Goal: Task Accomplishment & Management: Complete application form

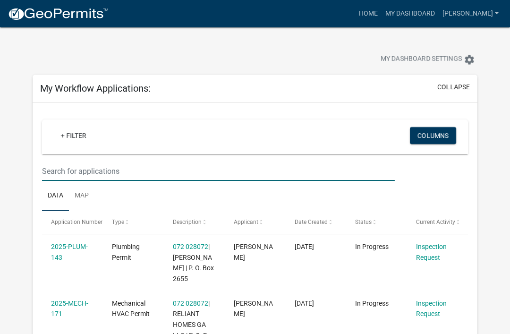
click at [87, 163] on input "text" at bounding box center [218, 171] width 353 height 19
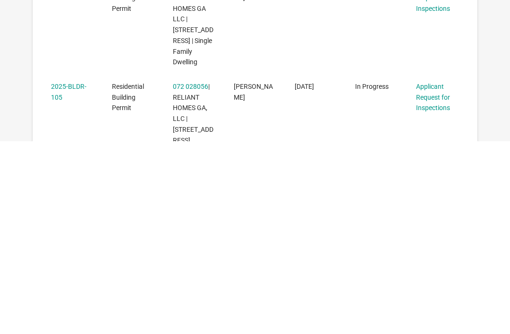
scroll to position [337, 0]
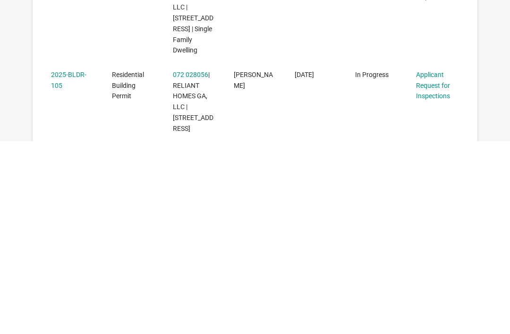
type input "105"
click at [430, 264] on link "Applicant Request for Inspections" at bounding box center [433, 278] width 34 height 29
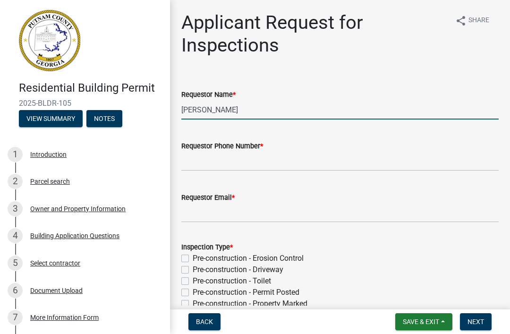
click at [242, 112] on input "[PERSON_NAME]" at bounding box center [339, 109] width 317 height 19
type input "M"
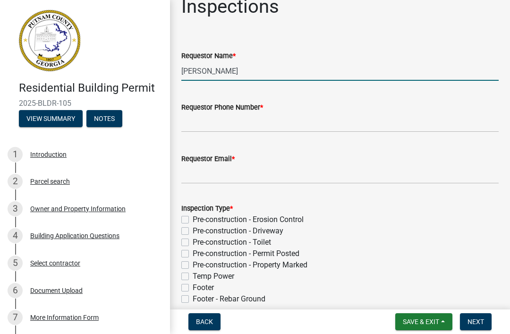
scroll to position [39, 0]
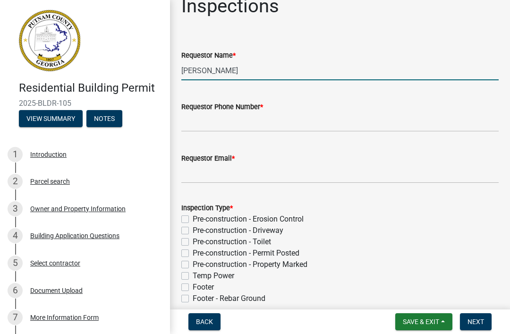
type input "[PERSON_NAME]"
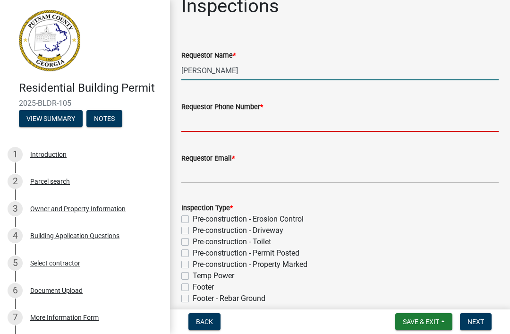
click at [341, 118] on input "Requestor Phone Number *" at bounding box center [339, 121] width 317 height 19
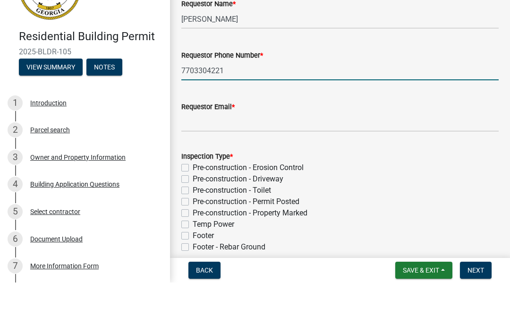
type input "7703304221"
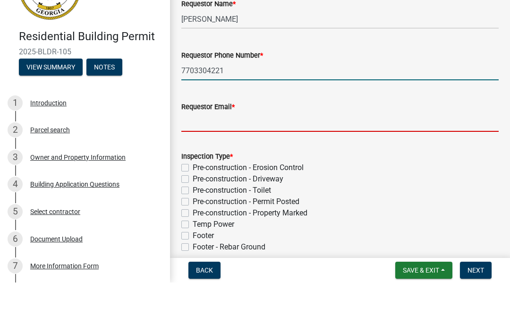
click at [362, 164] on input "Requestor Email *" at bounding box center [339, 173] width 317 height 19
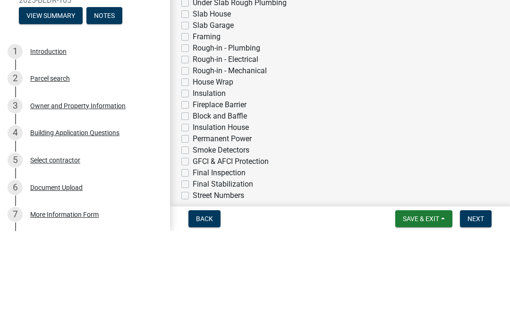
scroll to position [256, 0]
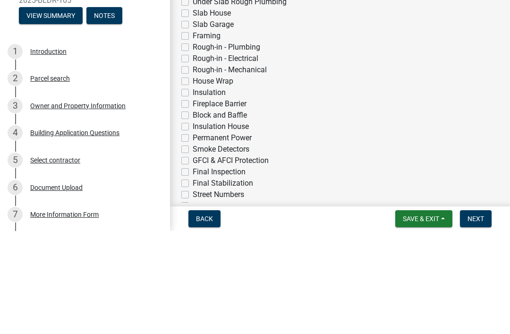
type input "[EMAIL_ADDRESS][DOMAIN_NAME]"
click at [193, 190] on label "Insulation" at bounding box center [209, 195] width 33 height 11
click at [193, 190] on input "Insulation" at bounding box center [196, 193] width 6 height 6
checkbox input "true"
checkbox input "false"
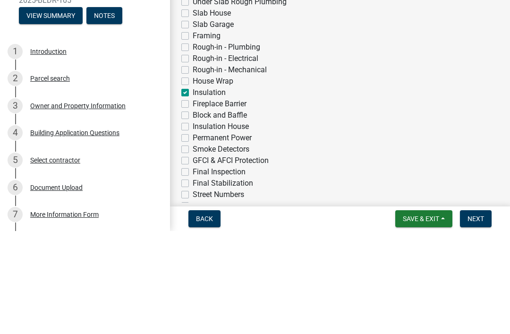
checkbox input "false"
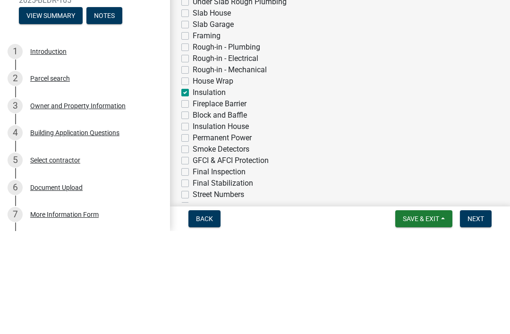
checkbox input "false"
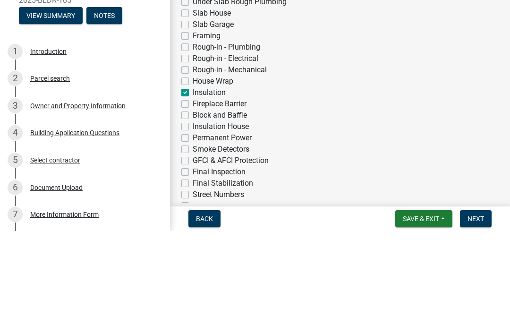
checkbox input "false"
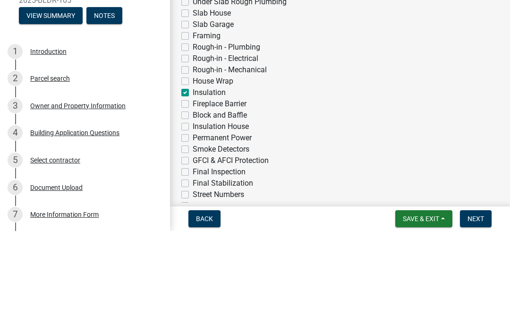
checkbox input "false"
checkbox input "true"
checkbox input "false"
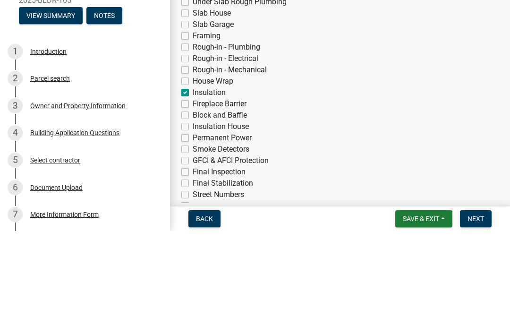
checkbox input "false"
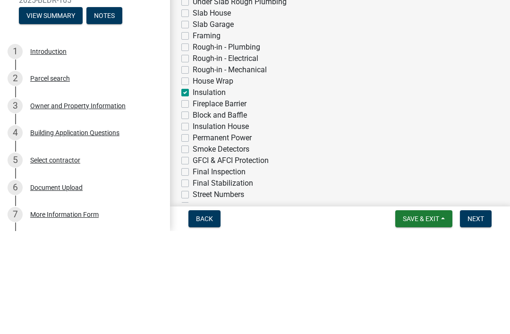
checkbox input "false"
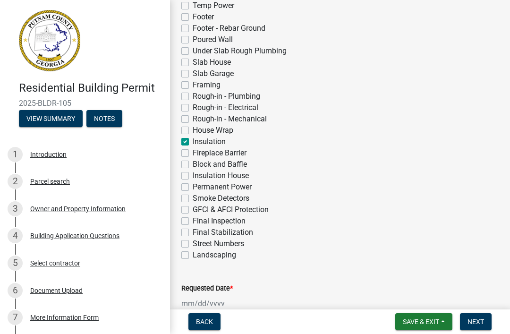
scroll to position [310, 0]
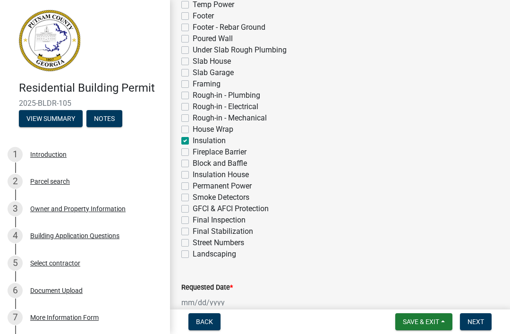
click at [240, 153] on label "Fireplace Barrier" at bounding box center [220, 151] width 54 height 11
click at [199, 153] on input "Fireplace Barrier" at bounding box center [196, 149] width 6 height 6
checkbox input "true"
checkbox input "false"
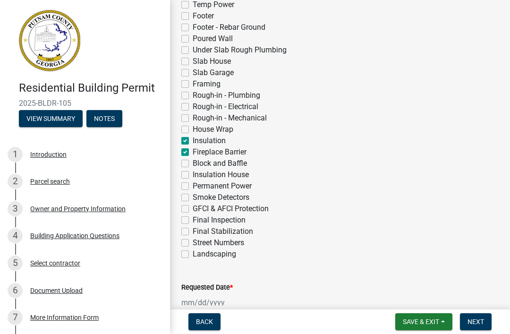
checkbox input "false"
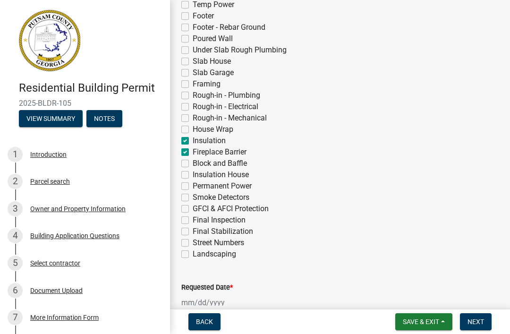
checkbox input "false"
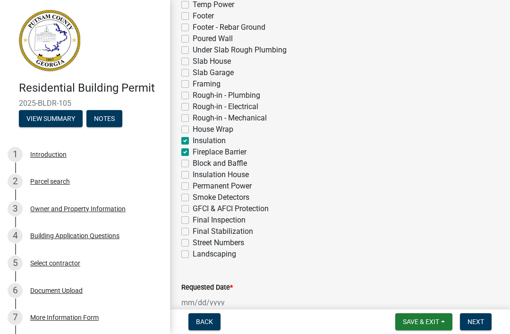
checkbox input "false"
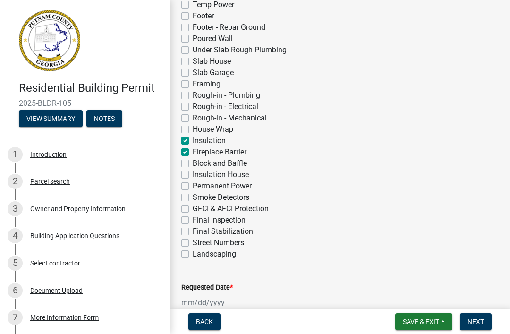
checkbox input "true"
checkbox input "false"
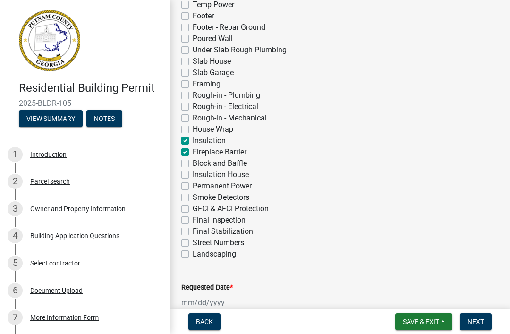
checkbox input "false"
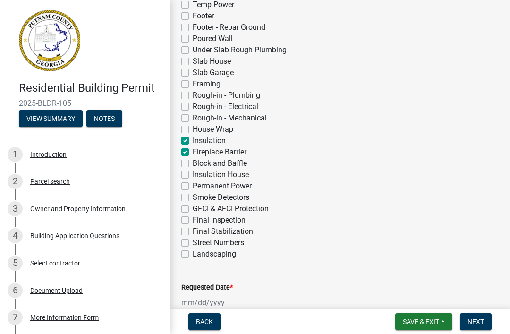
checkbox input "false"
click at [238, 162] on label "Block and Baffle" at bounding box center [220, 163] width 54 height 11
click at [199, 162] on input "Block and Baffle" at bounding box center [196, 161] width 6 height 6
checkbox input "true"
checkbox input "false"
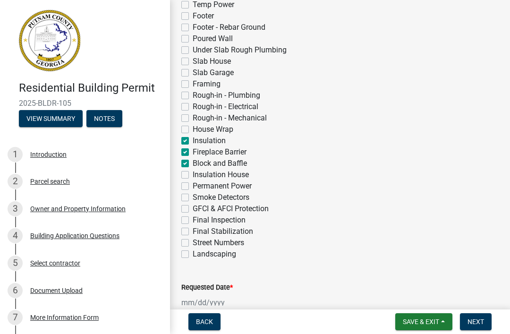
checkbox input "false"
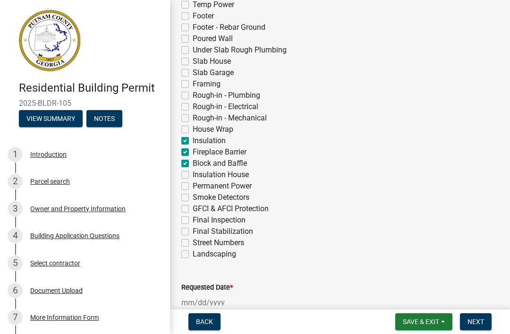
checkbox input "false"
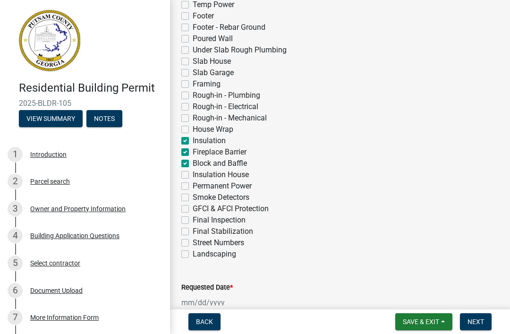
checkbox input "false"
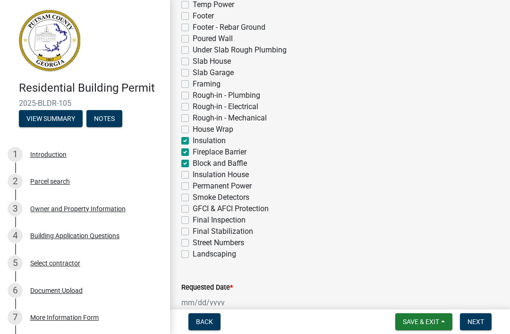
checkbox input "false"
checkbox input "true"
checkbox input "false"
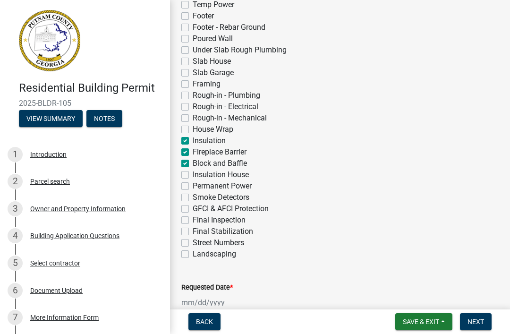
checkbox input "false"
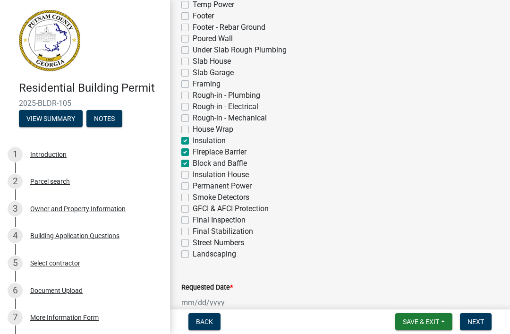
checkbox input "false"
click at [193, 165] on label "Block and Baffle" at bounding box center [220, 163] width 54 height 11
click at [193, 164] on input "Block and Baffle" at bounding box center [196, 161] width 6 height 6
checkbox input "false"
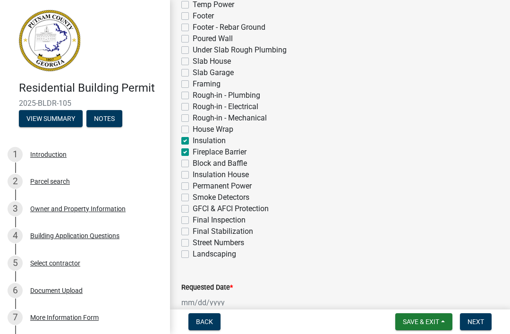
checkbox input "false"
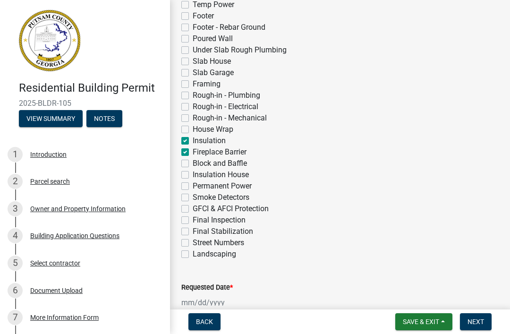
checkbox input "false"
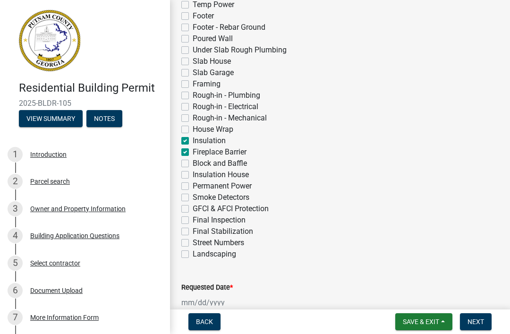
checkbox input "false"
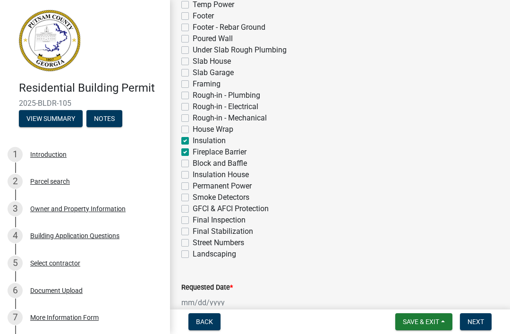
checkbox input "false"
checkbox input "true"
checkbox input "false"
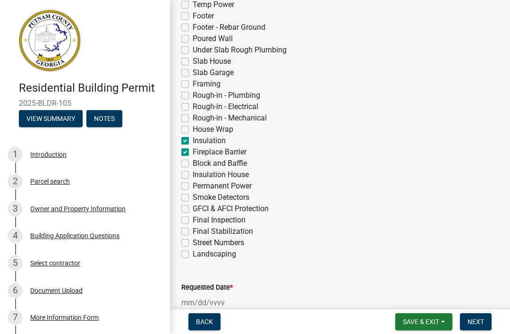
checkbox input "false"
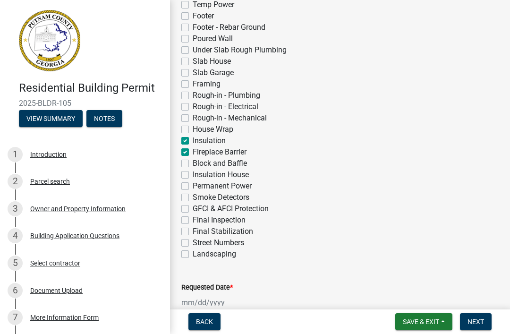
checkbox input "false"
click at [193, 154] on label "Fireplace Barrier" at bounding box center [220, 151] width 54 height 11
click at [193, 153] on input "Fireplace Barrier" at bounding box center [196, 149] width 6 height 6
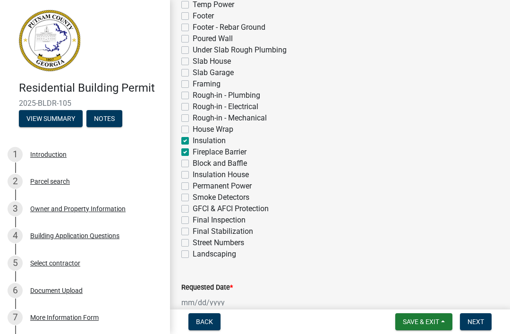
checkbox input "false"
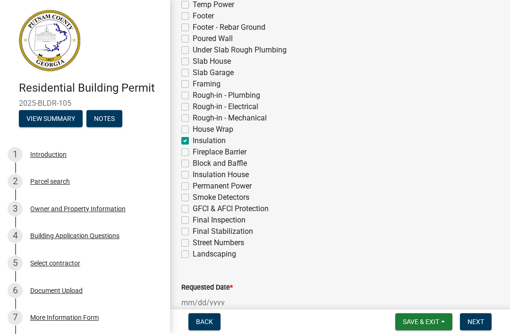
checkbox input "false"
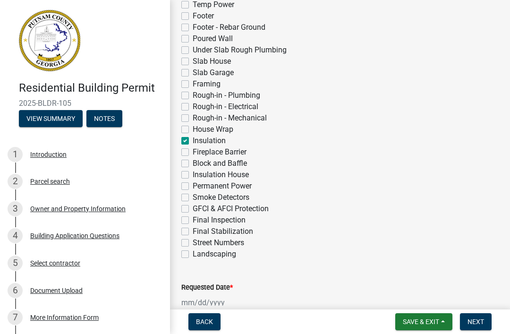
checkbox input "false"
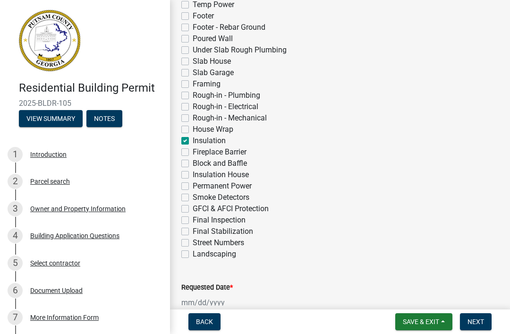
checkbox input "false"
checkbox input "true"
checkbox input "false"
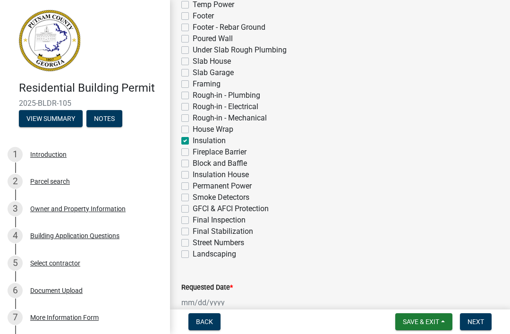
checkbox input "false"
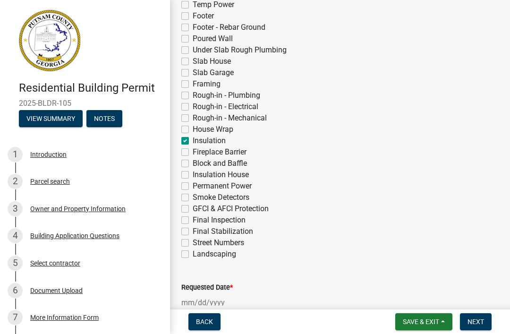
checkbox input "false"
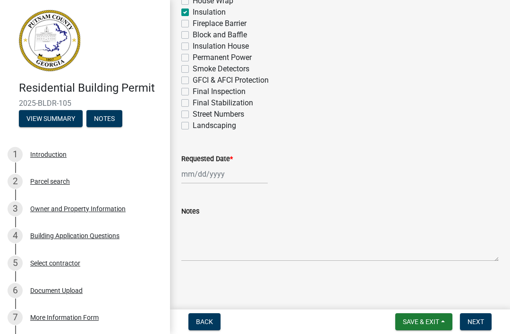
scroll to position [439, 0]
click at [208, 174] on div at bounding box center [224, 173] width 86 height 19
select select "8"
select select "2025"
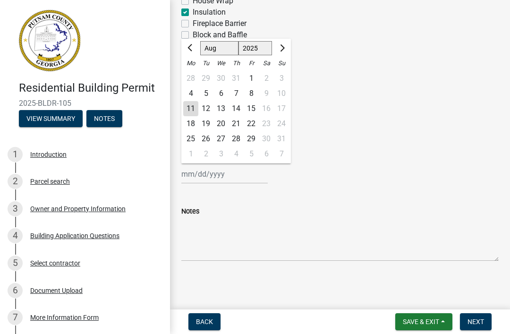
click at [209, 111] on div "12" at bounding box center [205, 108] width 15 height 15
type input "[DATE]"
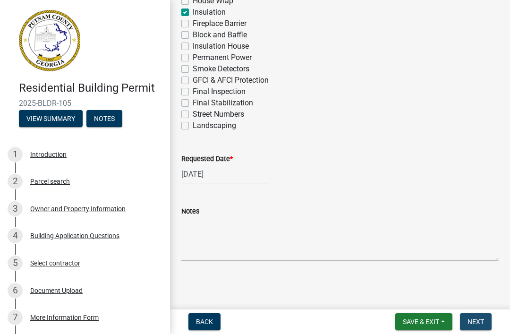
click at [472, 319] on span "Next" at bounding box center [476, 322] width 17 height 8
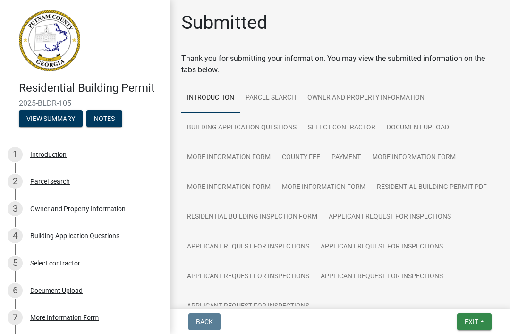
click at [472, 325] on span "Exit" at bounding box center [472, 322] width 14 height 8
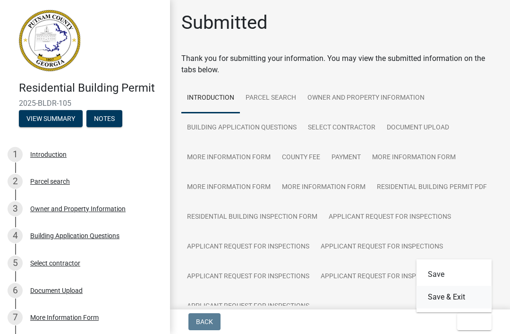
click at [452, 295] on button "Save & Exit" at bounding box center [455, 297] width 76 height 23
